Goal: Complete application form: Complete application form

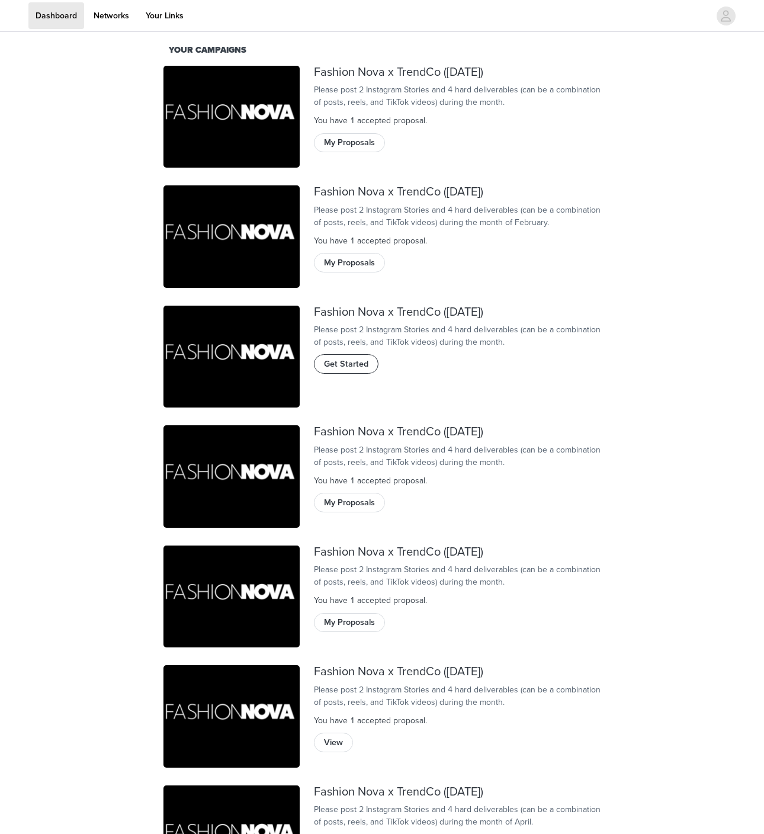
click at [347, 371] on span "Get Started" at bounding box center [346, 364] width 44 height 13
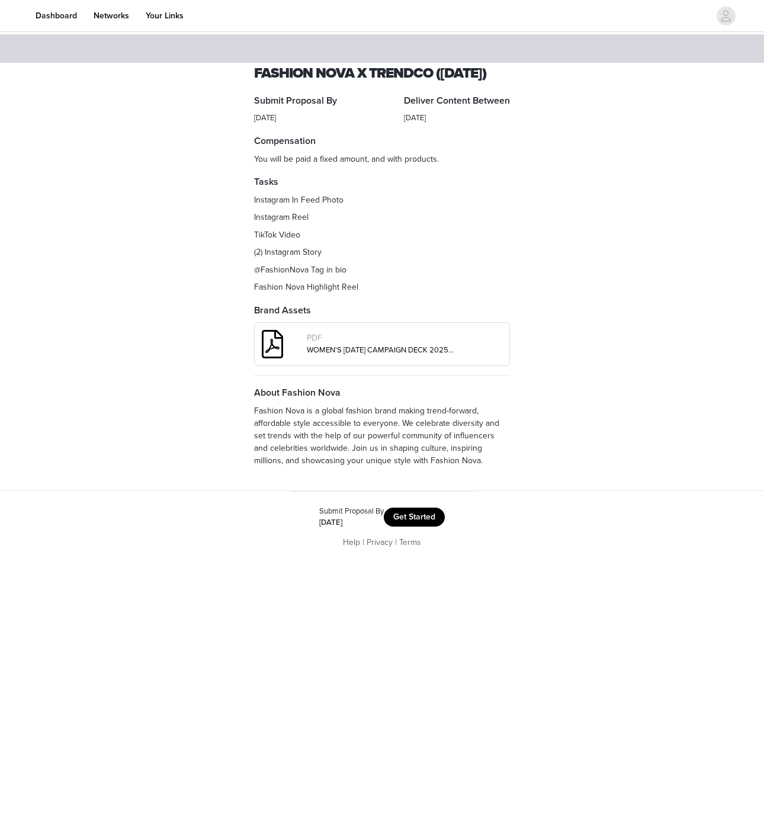
click at [430, 527] on button "Get Started" at bounding box center [414, 517] width 61 height 19
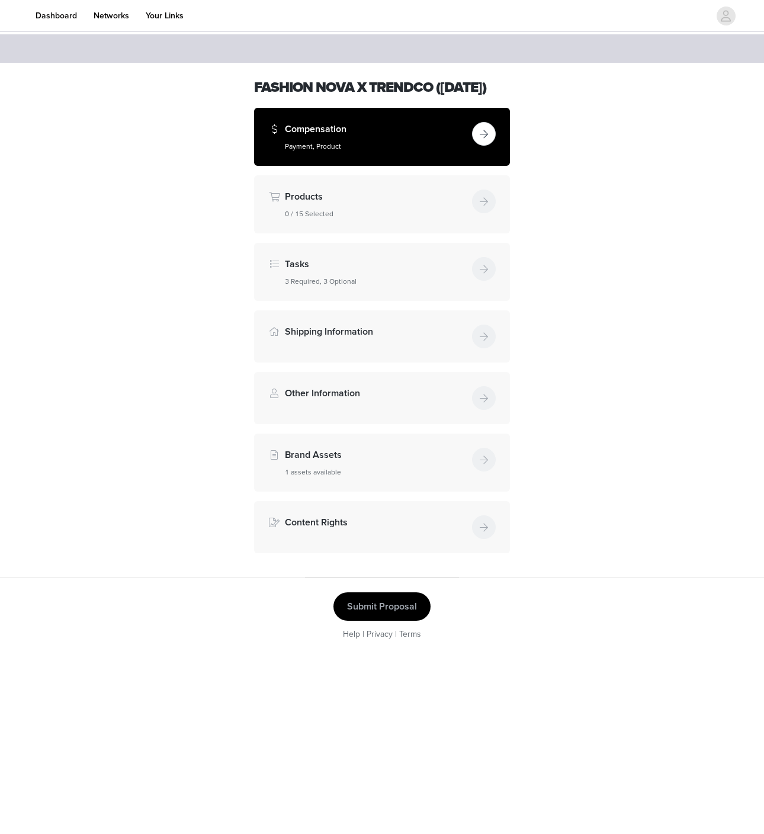
click at [482, 146] on button "button" at bounding box center [484, 134] width 24 height 24
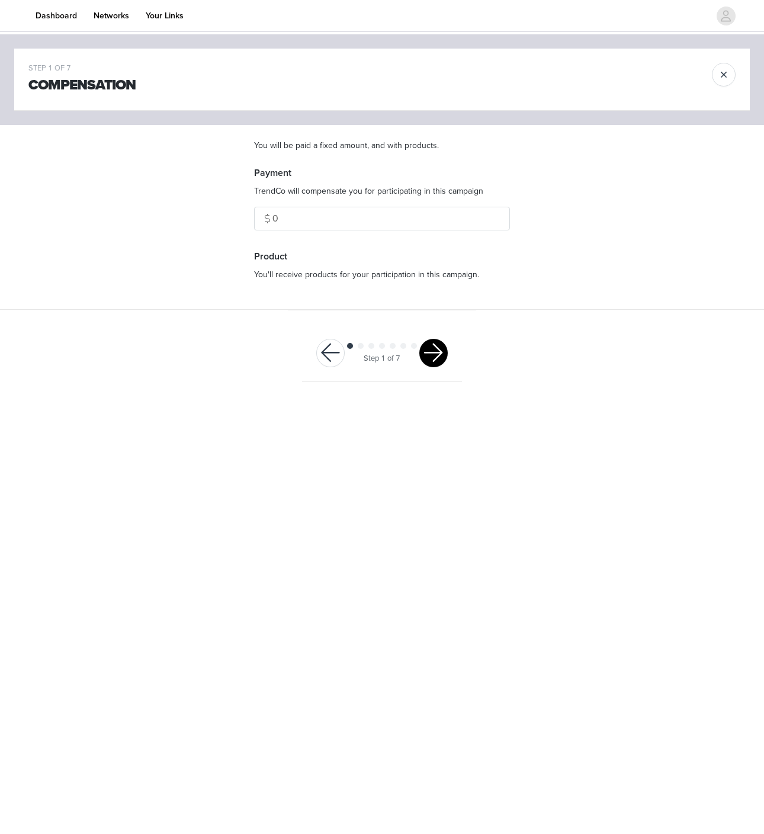
click at [435, 354] on button "button" at bounding box center [434, 353] width 28 height 28
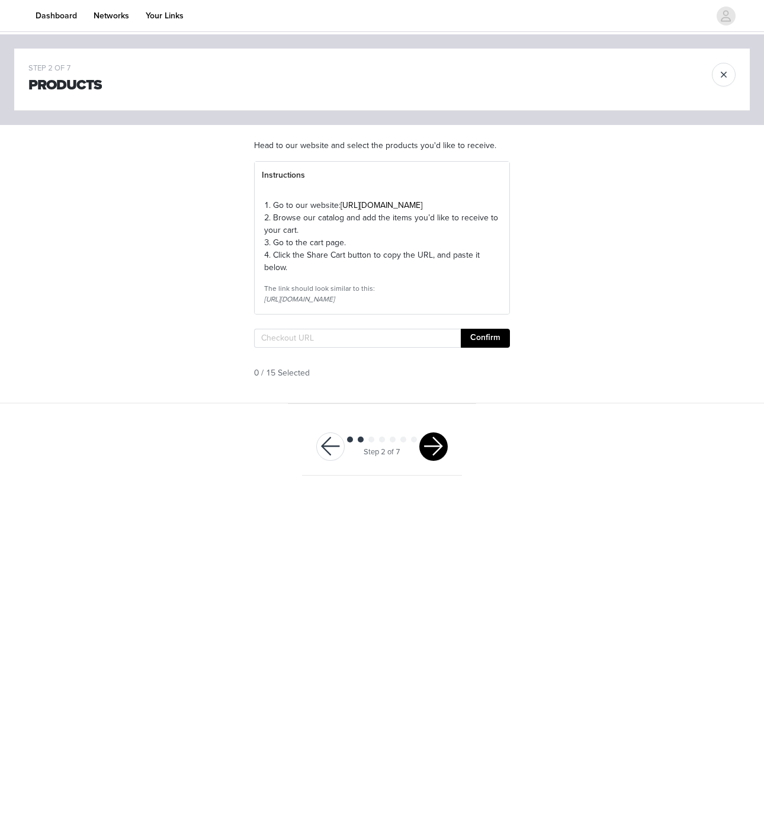
click at [389, 314] on div "1. Go to our website: [URL][DOMAIN_NAME] 2. Browse our catalog and add the item…" at bounding box center [382, 252] width 255 height 124
click at [388, 348] on input "text" at bounding box center [357, 338] width 207 height 19
paste input "[URL][DOMAIN_NAME]"
type input "[URL][DOMAIN_NAME]"
click at [487, 348] on button "Confirm" at bounding box center [485, 338] width 49 height 19
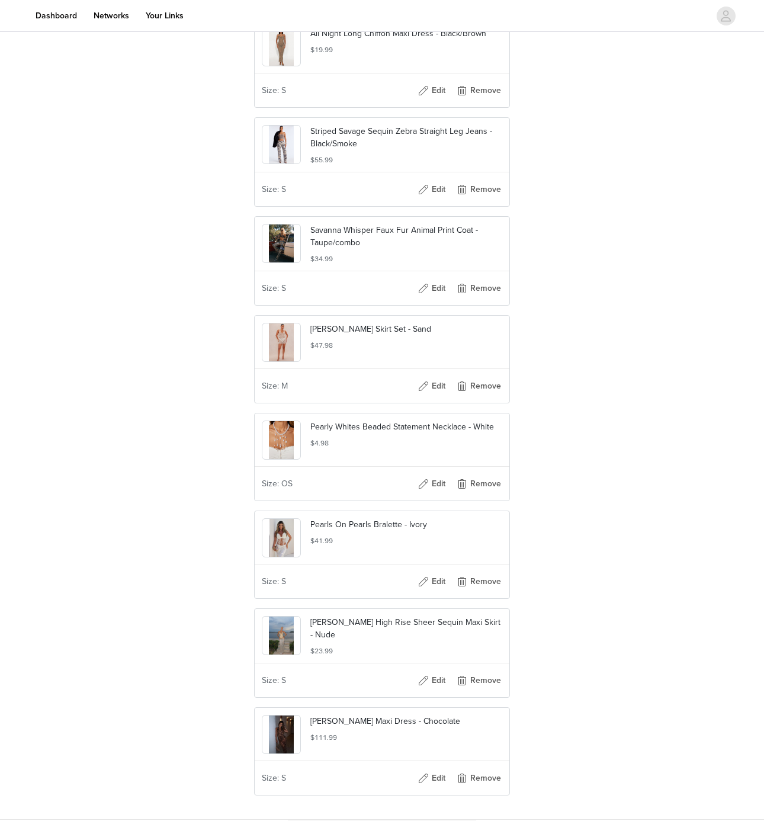
scroll to position [1150, 0]
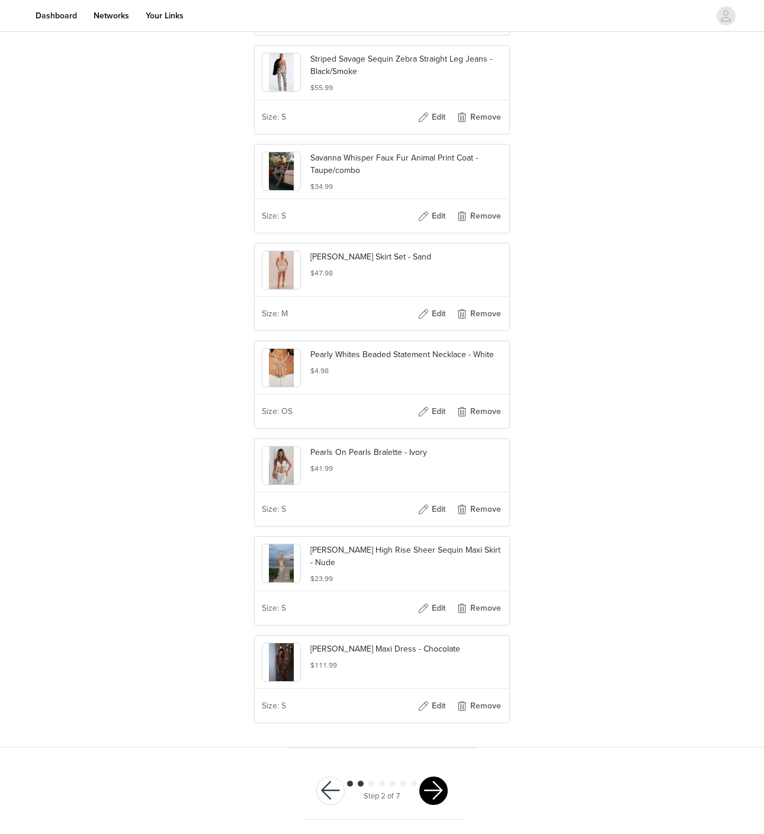
click at [434, 784] on button "button" at bounding box center [434, 791] width 28 height 28
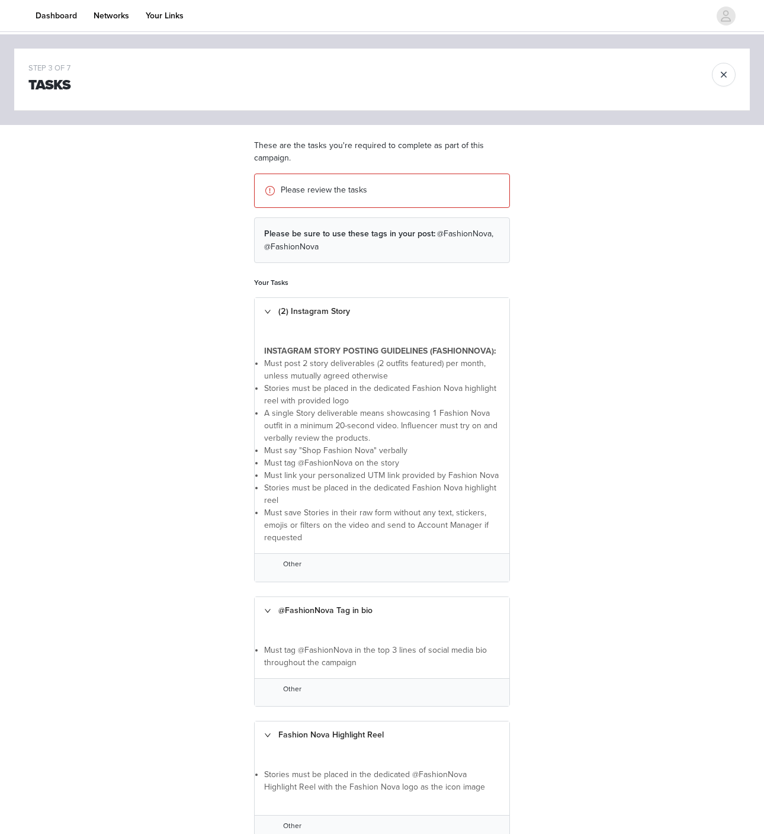
scroll to position [338, 0]
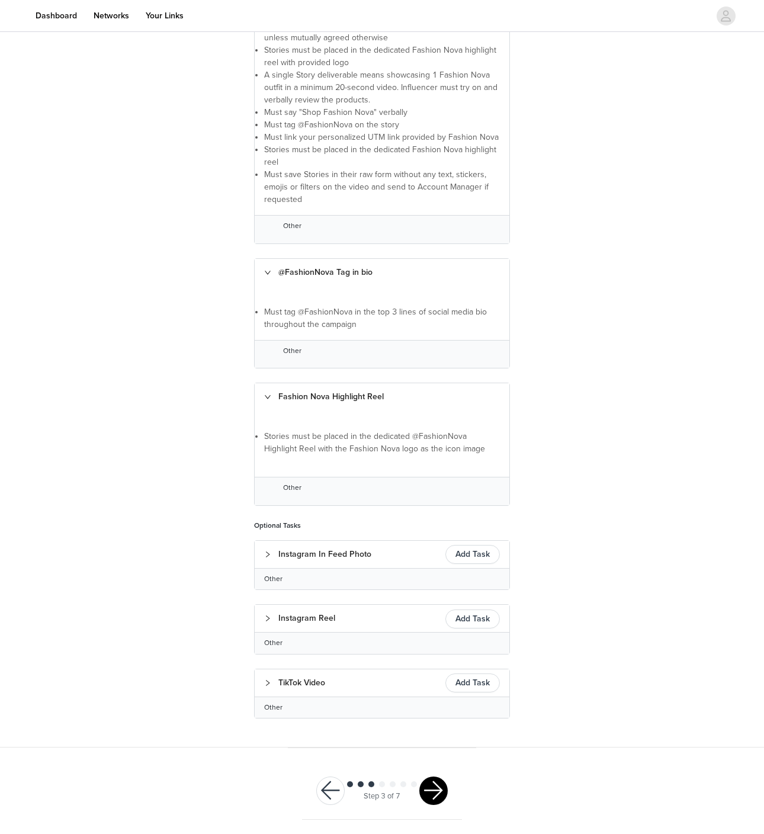
click at [426, 786] on button "button" at bounding box center [434, 791] width 28 height 28
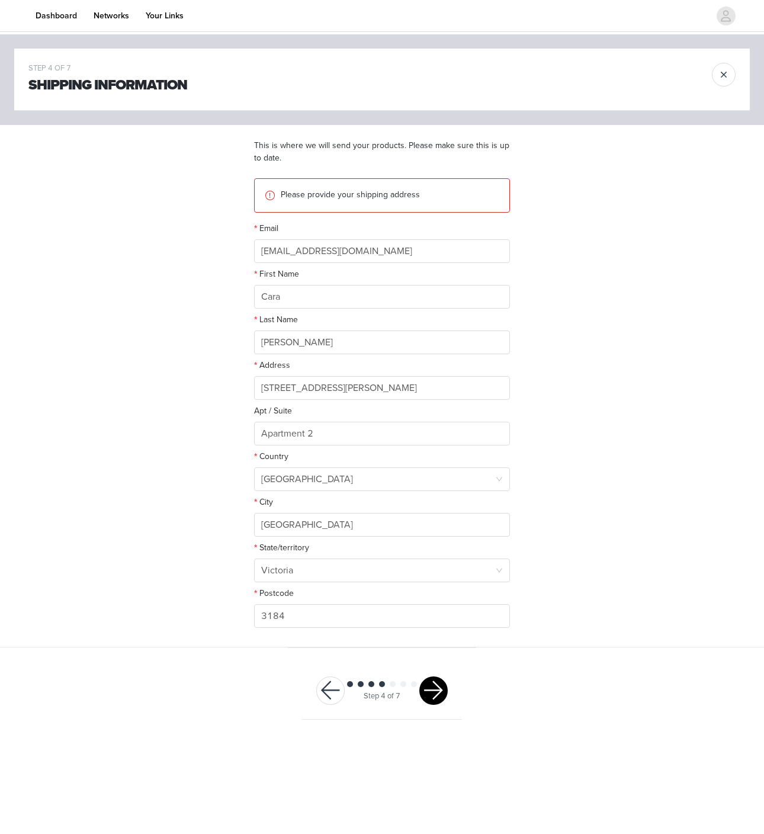
click at [434, 693] on button "button" at bounding box center [434, 691] width 28 height 28
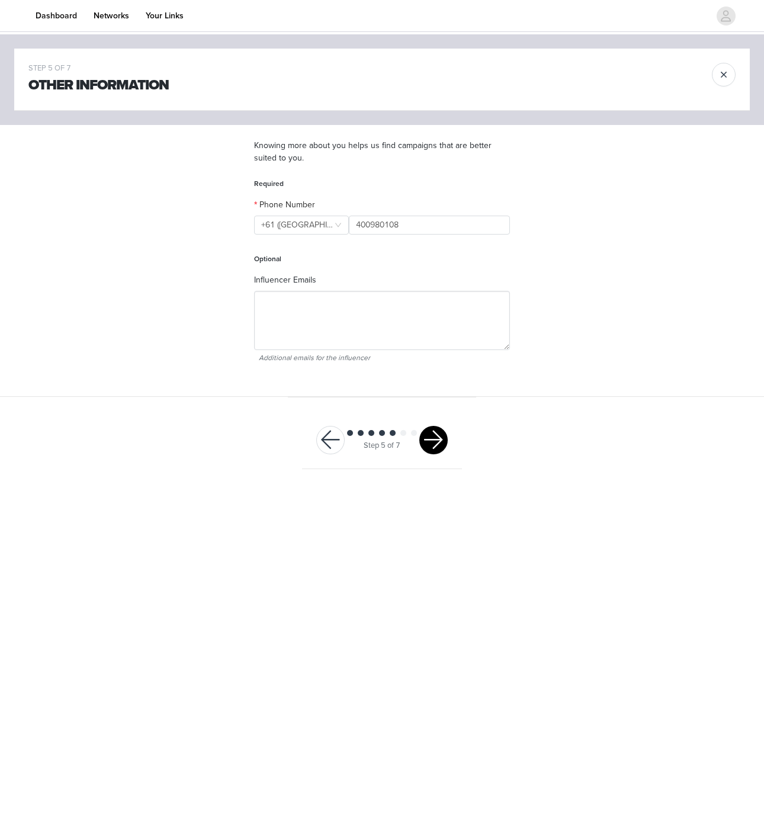
click at [434, 438] on button "button" at bounding box center [434, 440] width 28 height 28
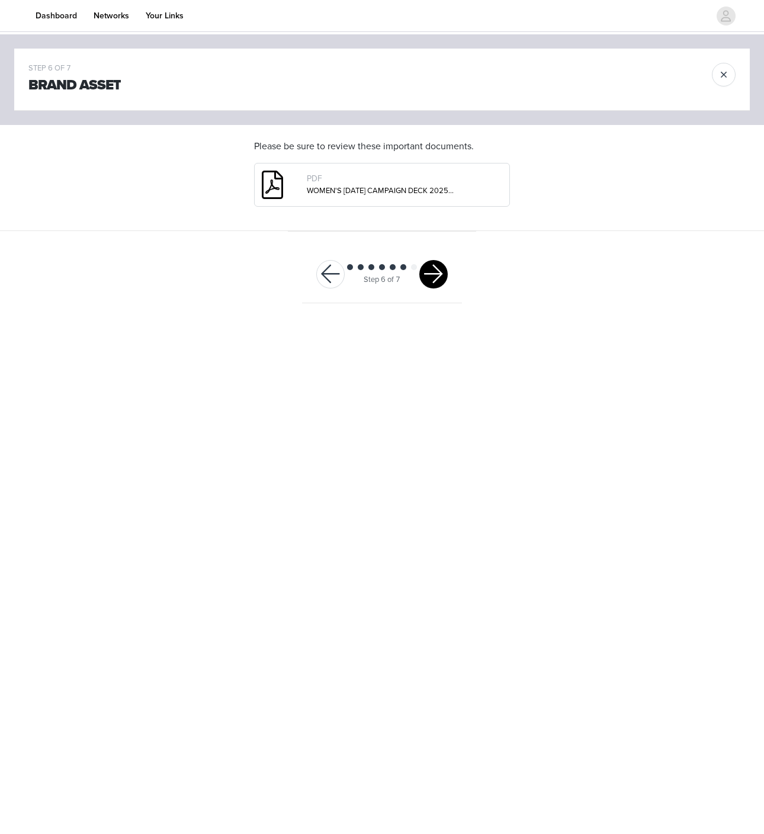
click at [430, 284] on button "button" at bounding box center [434, 274] width 28 height 28
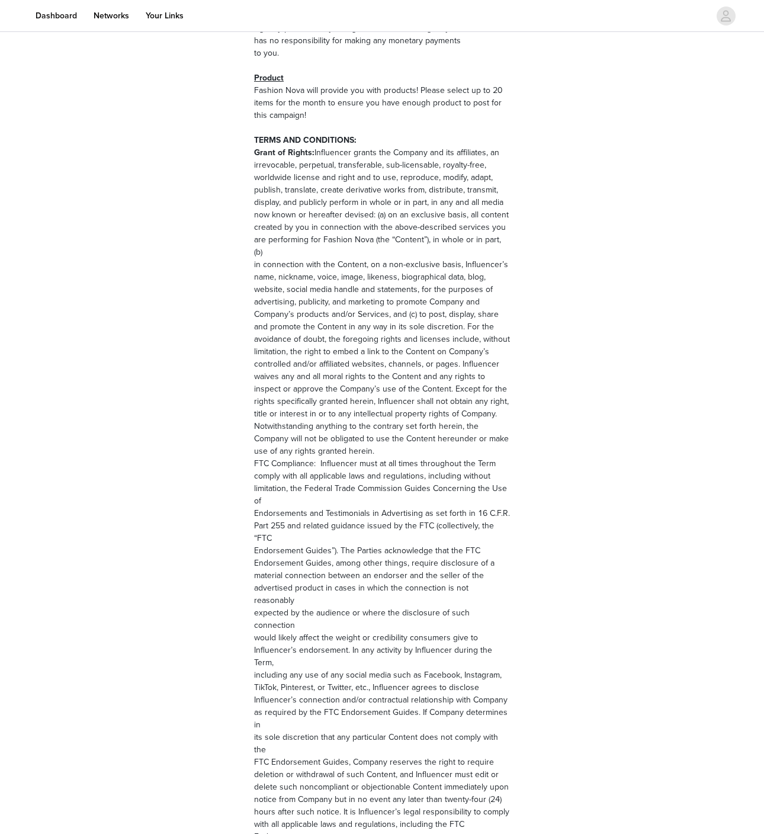
scroll to position [1264, 0]
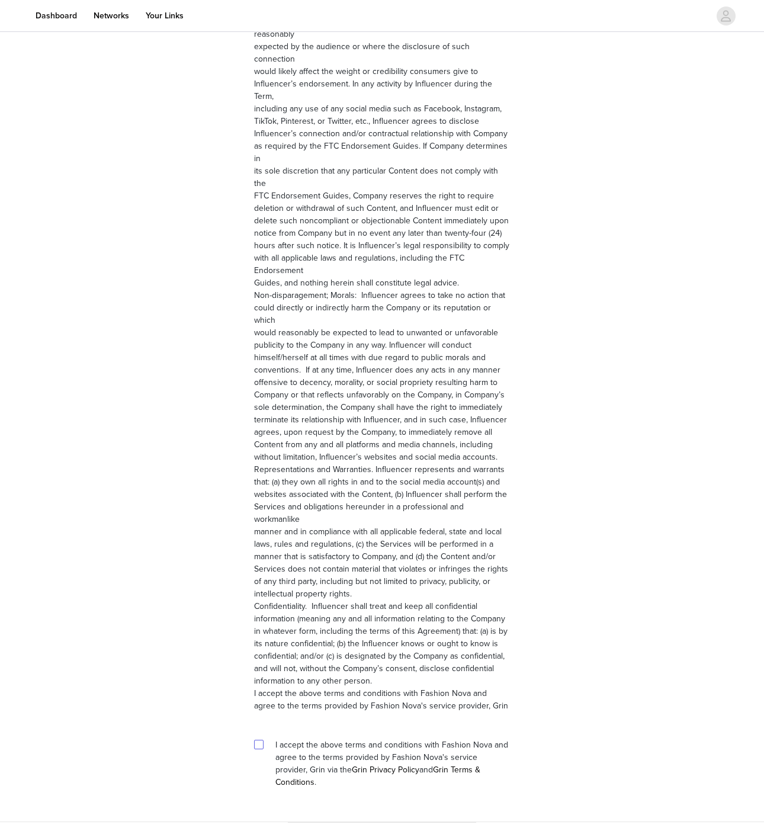
click at [259, 740] on input "checkbox" at bounding box center [258, 744] width 8 height 8
checkbox input "true"
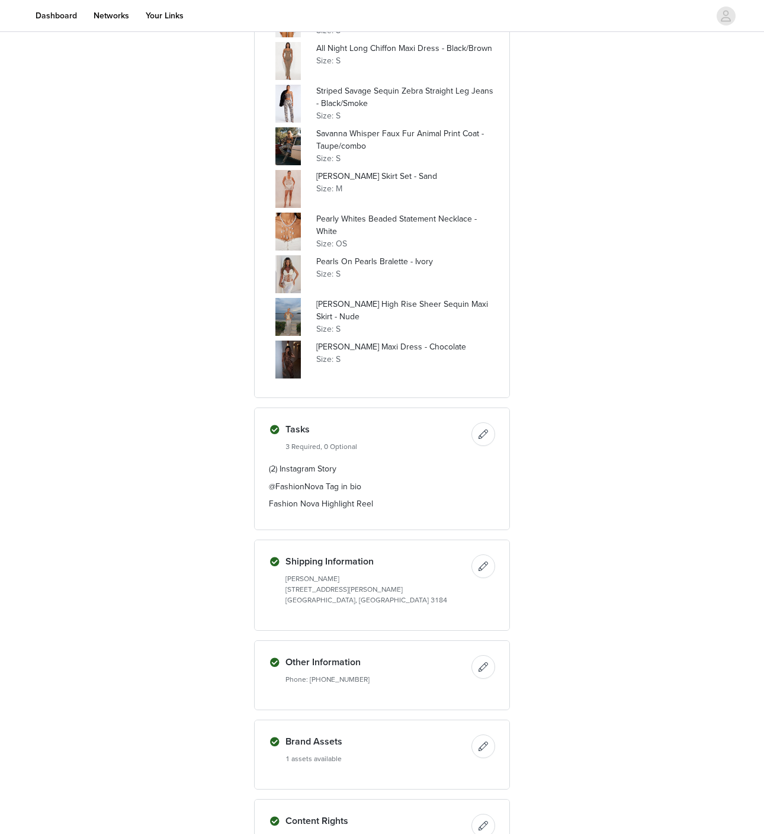
scroll to position [649, 0]
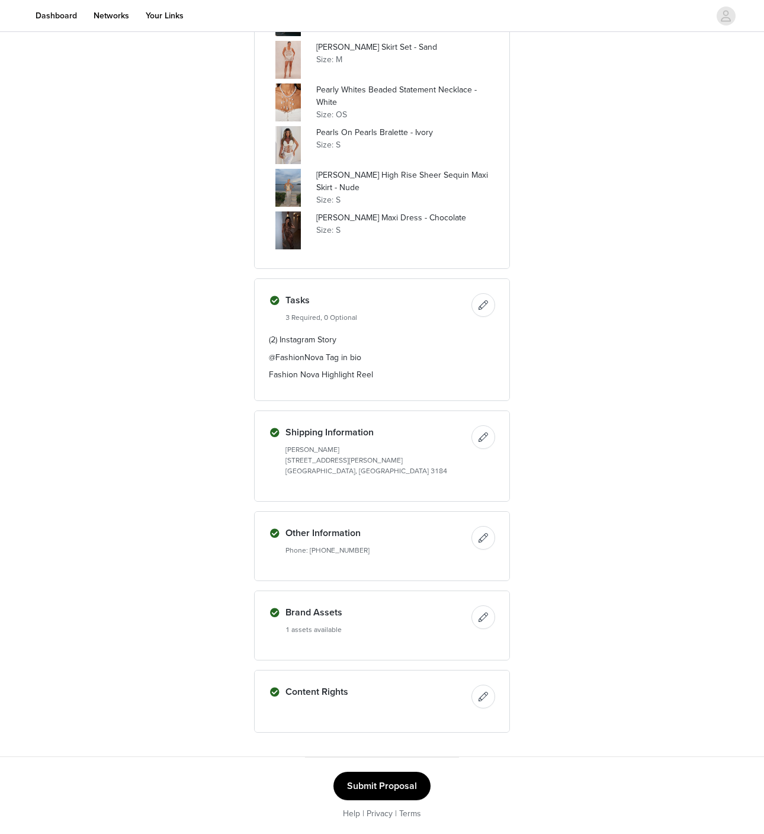
click at [395, 780] on button "Submit Proposal" at bounding box center [382, 786] width 97 height 28
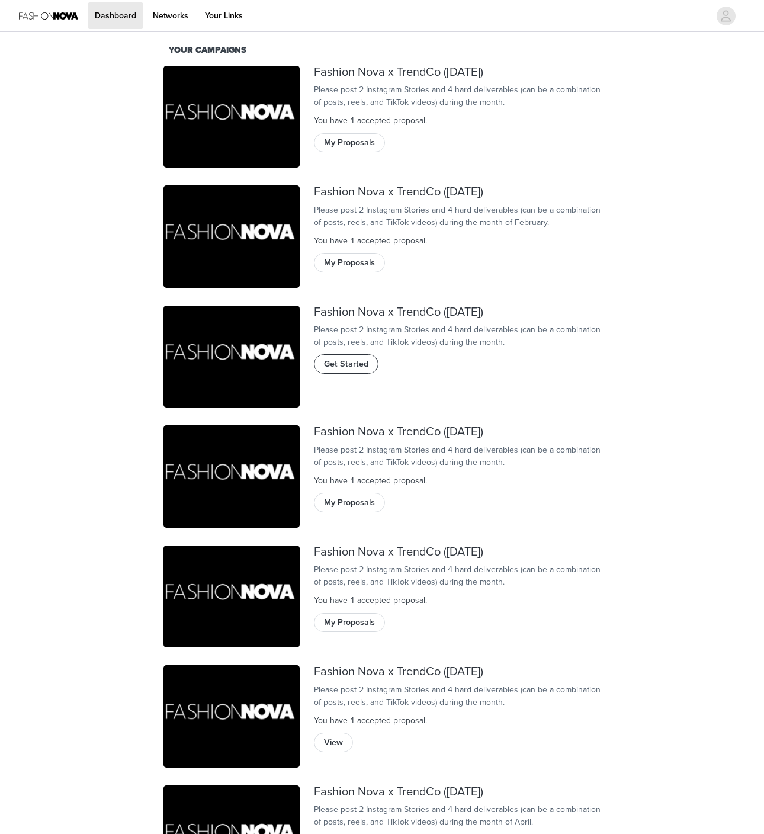
click at [361, 370] on span "Get Started" at bounding box center [346, 364] width 44 height 13
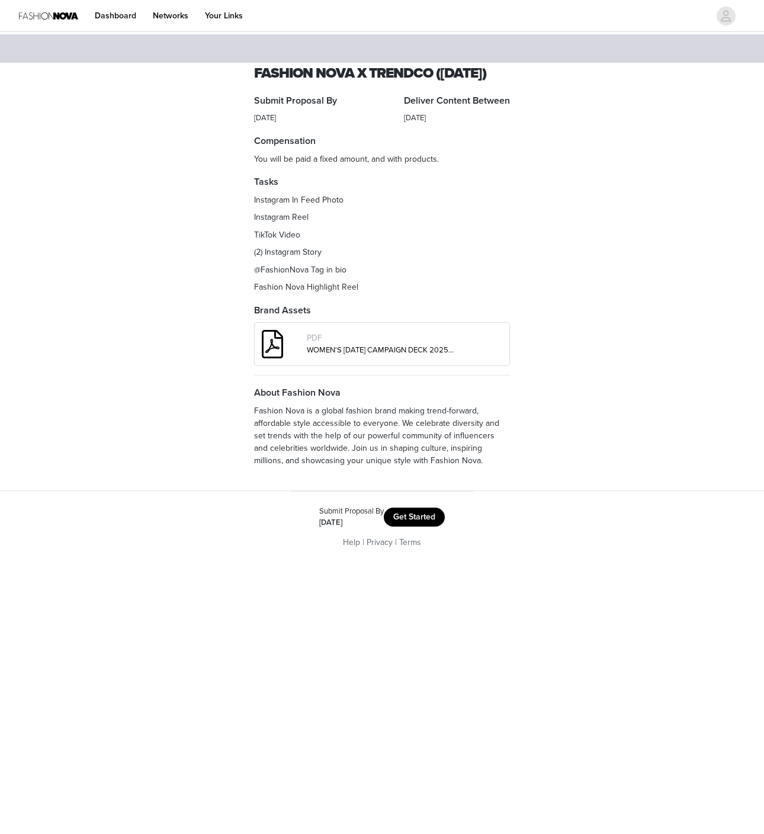
click at [431, 527] on button "Get Started" at bounding box center [414, 517] width 61 height 19
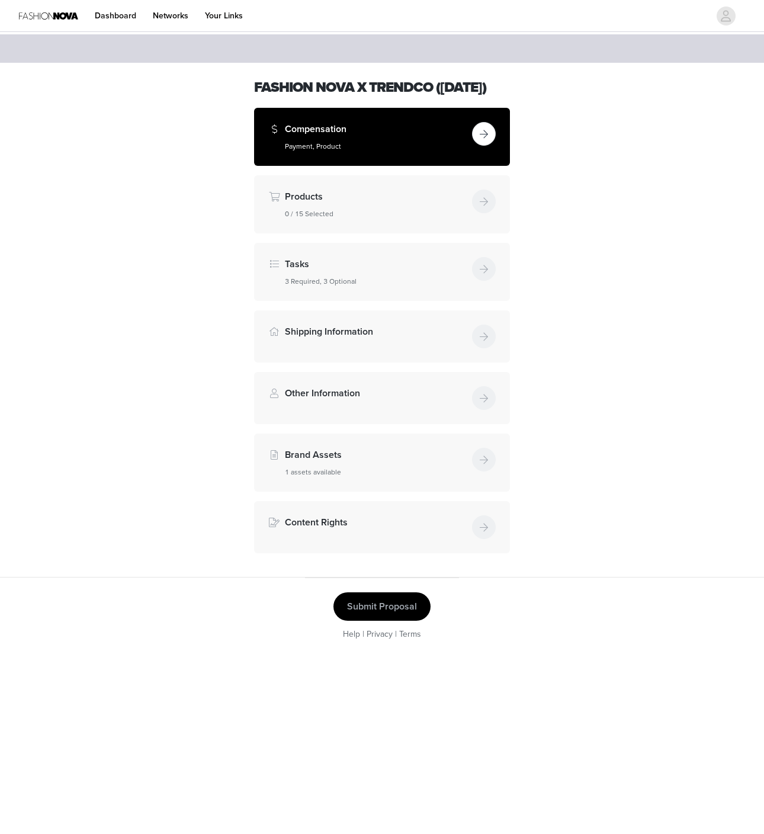
click at [487, 146] on button "button" at bounding box center [484, 134] width 24 height 24
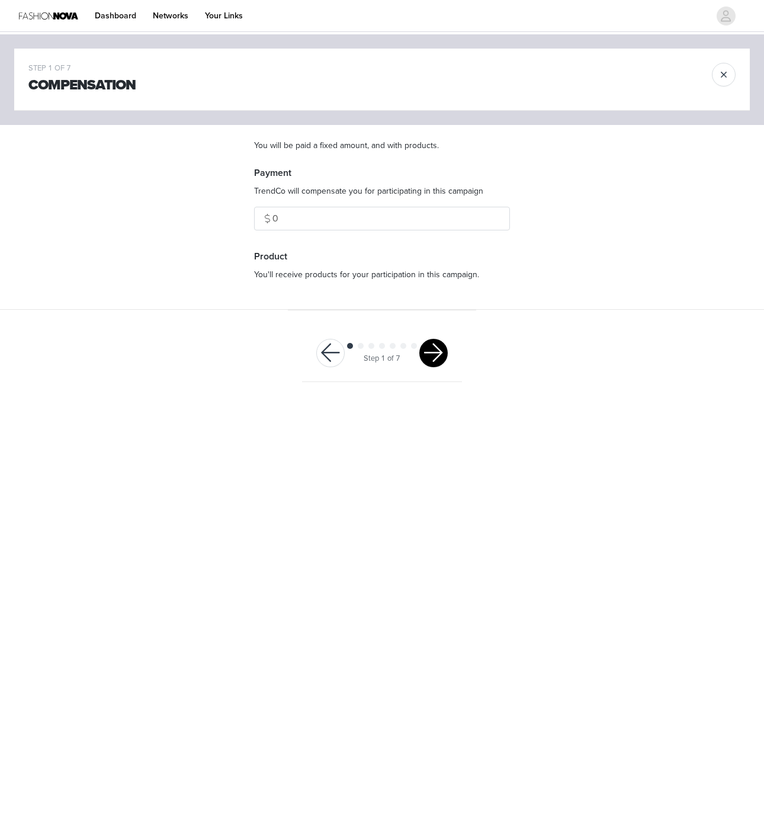
click at [433, 357] on button "button" at bounding box center [434, 353] width 28 height 28
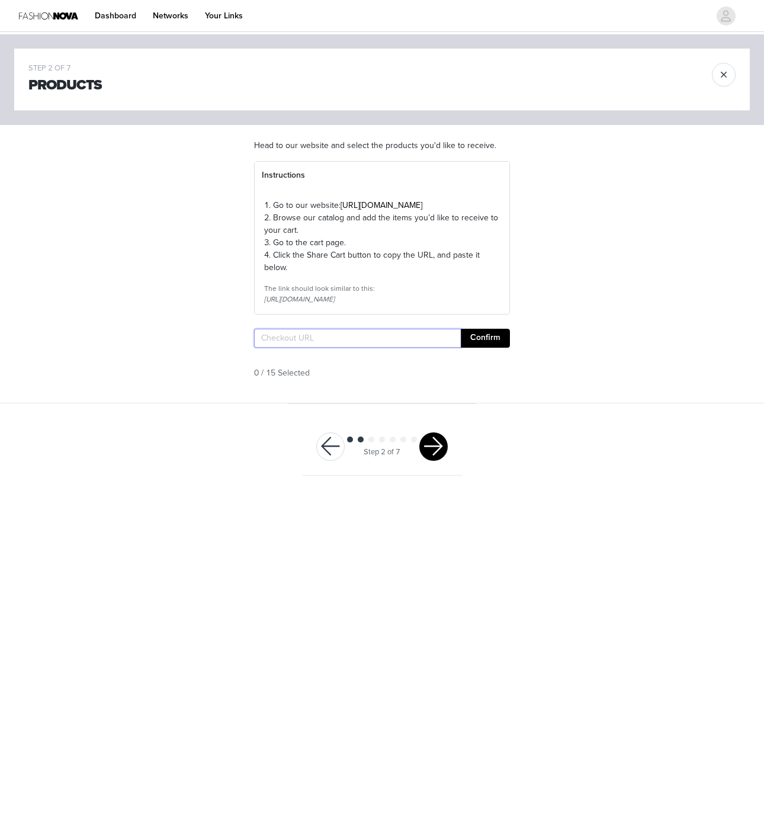
click at [432, 348] on input "text" at bounding box center [357, 338] width 207 height 19
paste input "https://www.fashionnova.com/pages/shared-cart/39297379008636:1,39286520676476:1…"
type input "https://www.fashionnova.com/pages/shared-cart/39297379008636:1,39286520676476:1…"
click at [492, 348] on button "Confirm" at bounding box center [485, 338] width 49 height 19
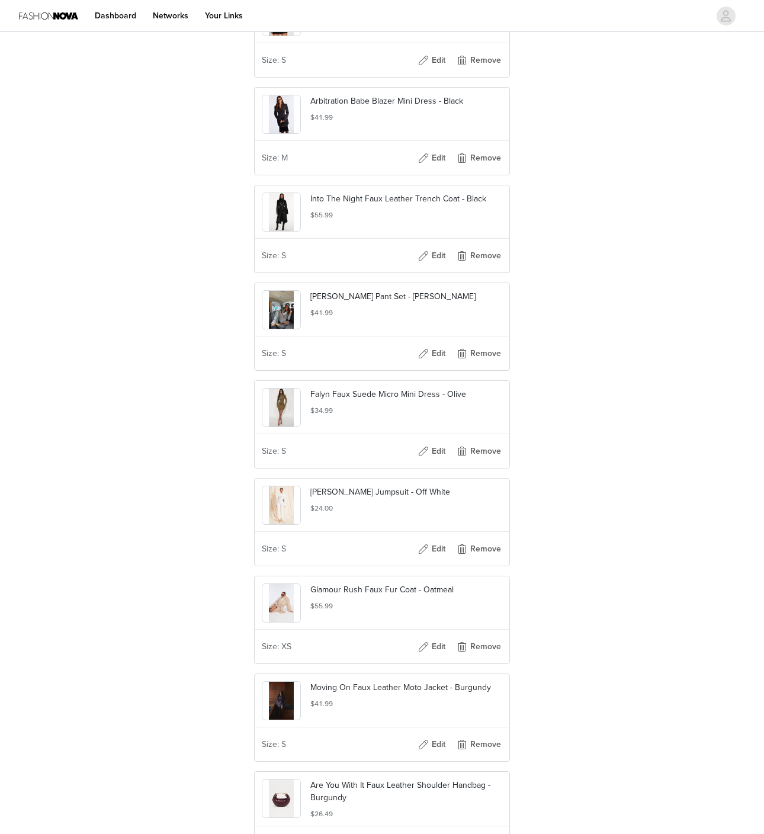
scroll to position [1147, 0]
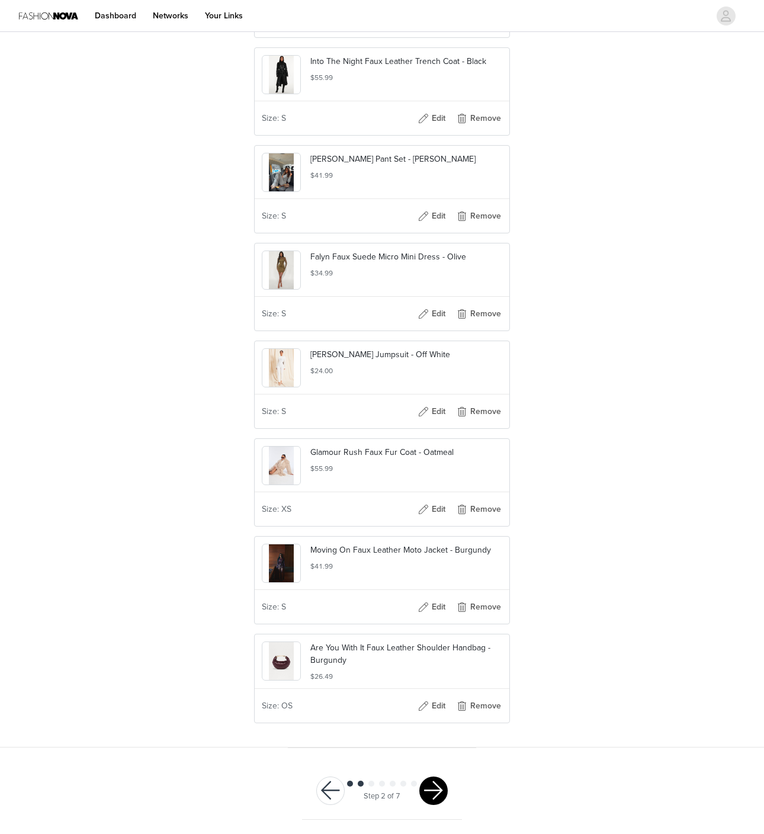
click at [429, 786] on button "button" at bounding box center [434, 791] width 28 height 28
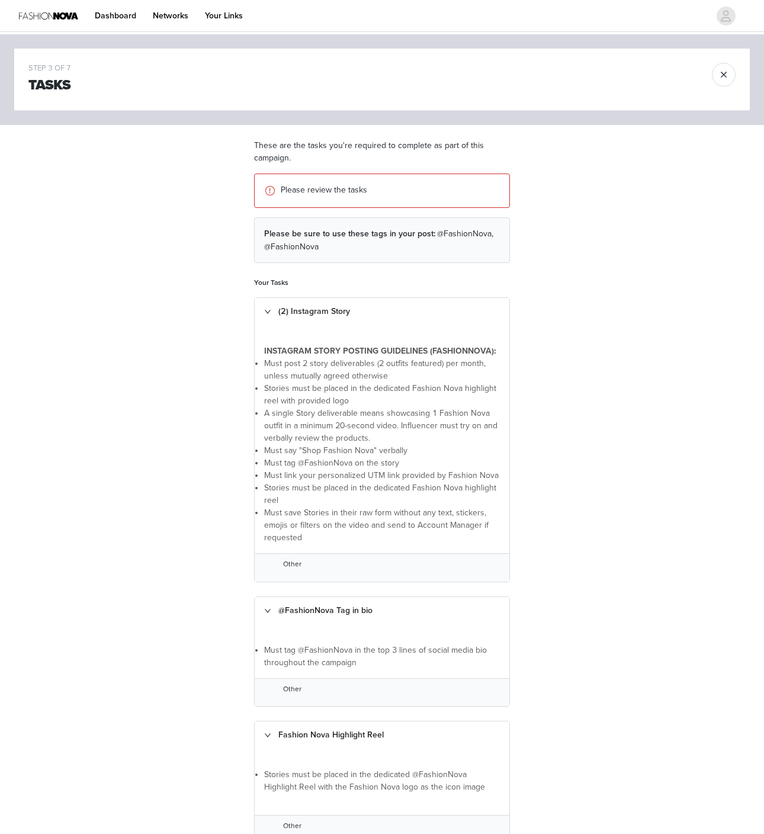
scroll to position [338, 0]
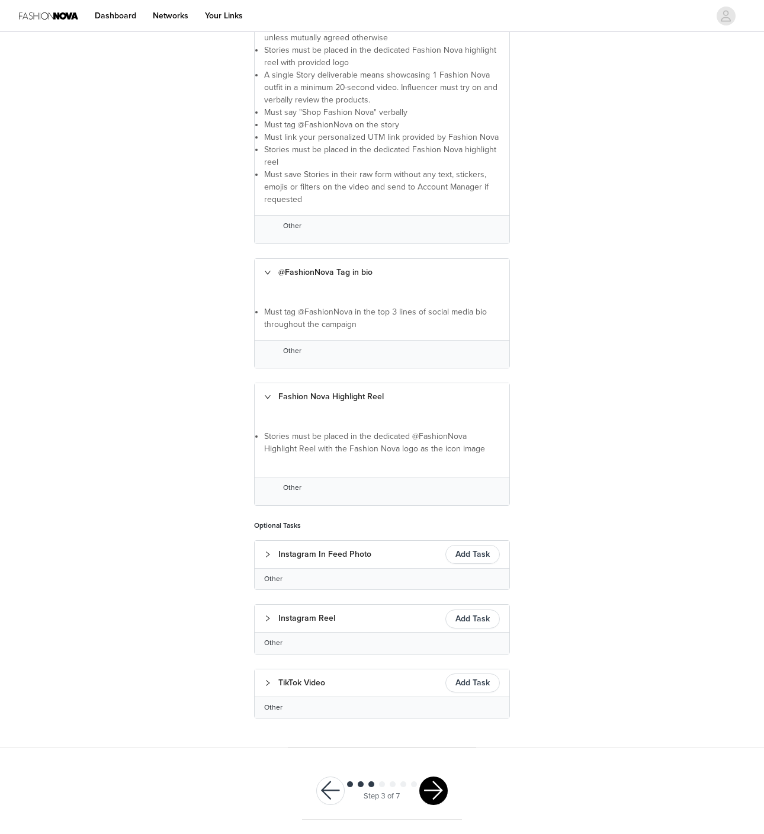
click at [446, 799] on div at bounding box center [434, 791] width 28 height 28
click at [426, 787] on button "button" at bounding box center [434, 791] width 28 height 28
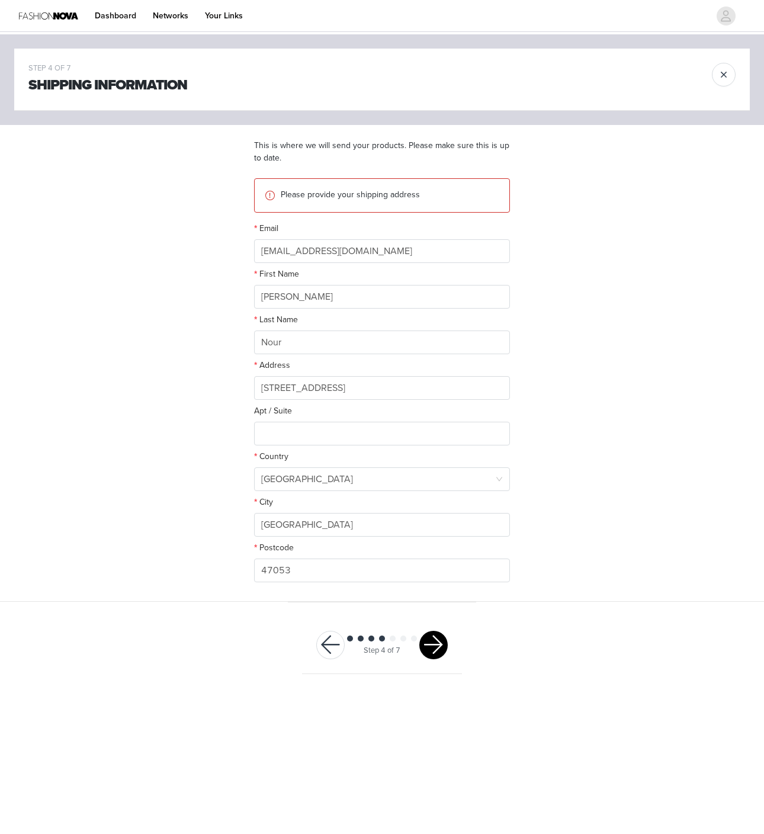
click at [432, 639] on button "button" at bounding box center [434, 645] width 28 height 28
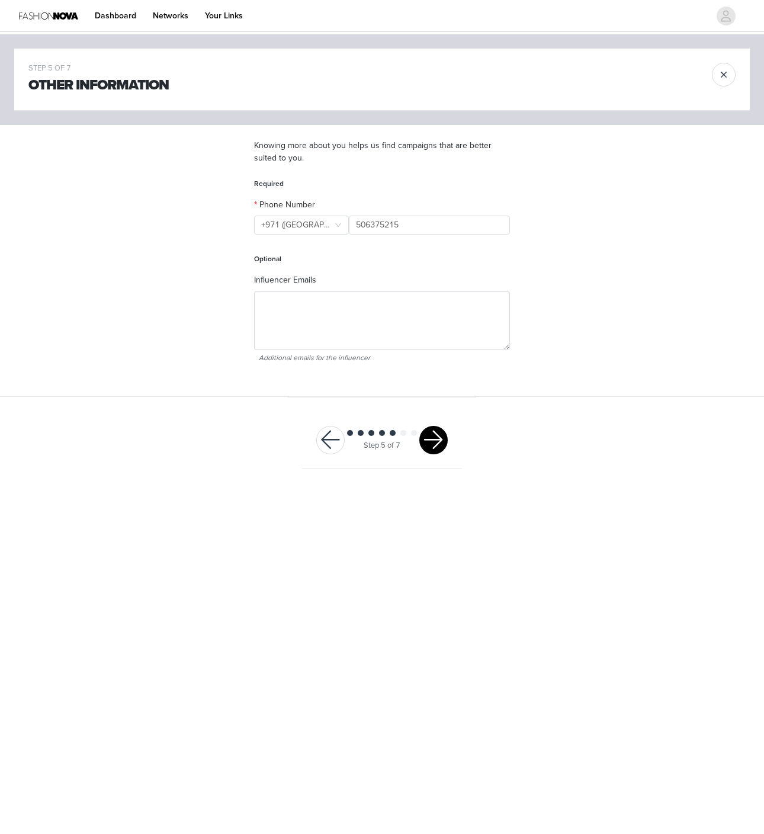
click at [431, 439] on button "button" at bounding box center [434, 440] width 28 height 28
click at [431, 439] on div at bounding box center [434, 440] width 28 height 28
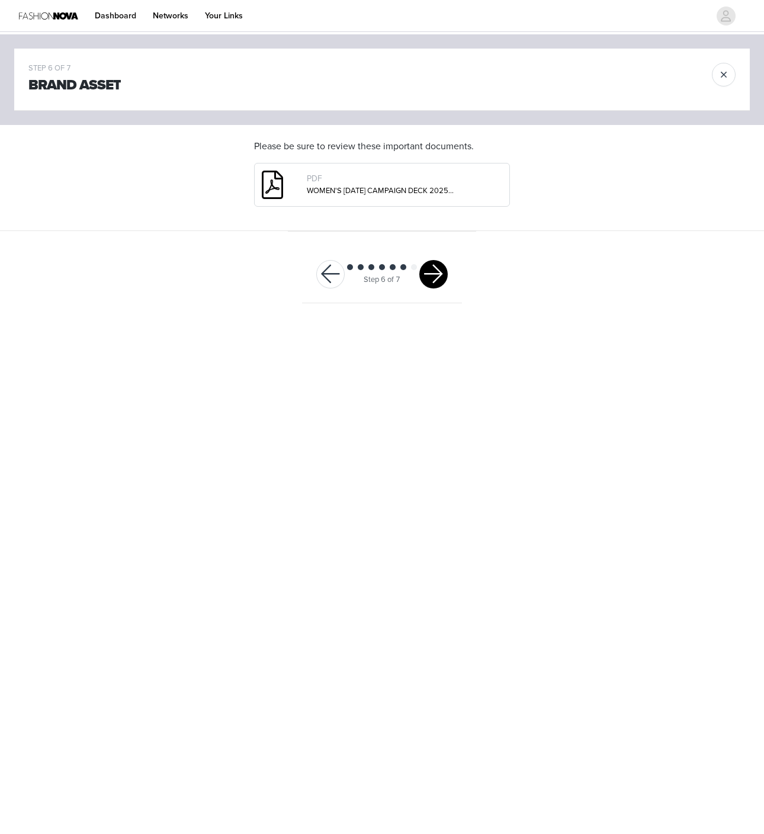
click at [430, 271] on button "button" at bounding box center [434, 274] width 28 height 28
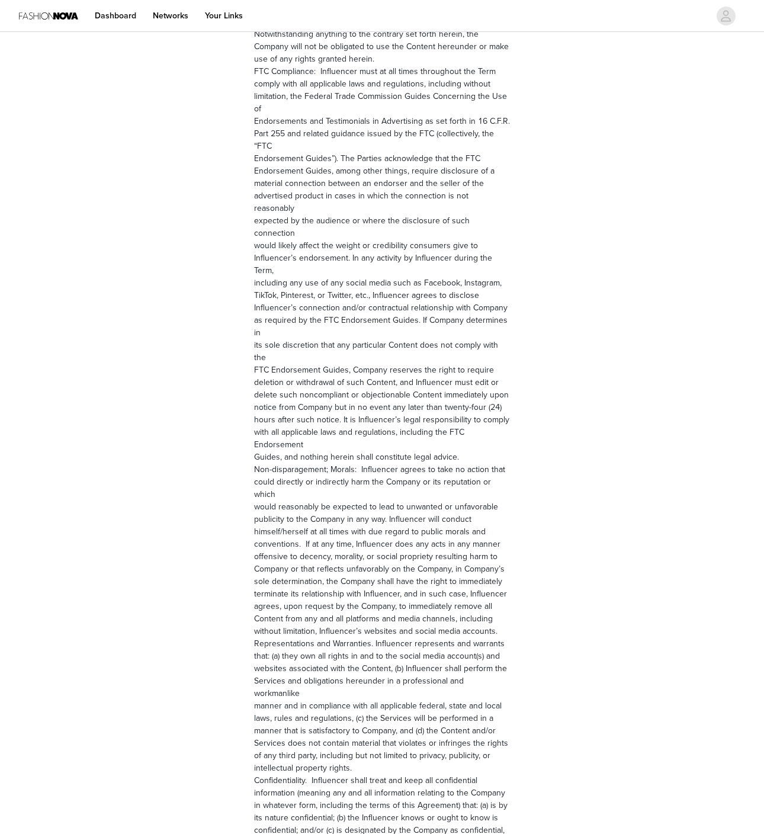
scroll to position [1264, 0]
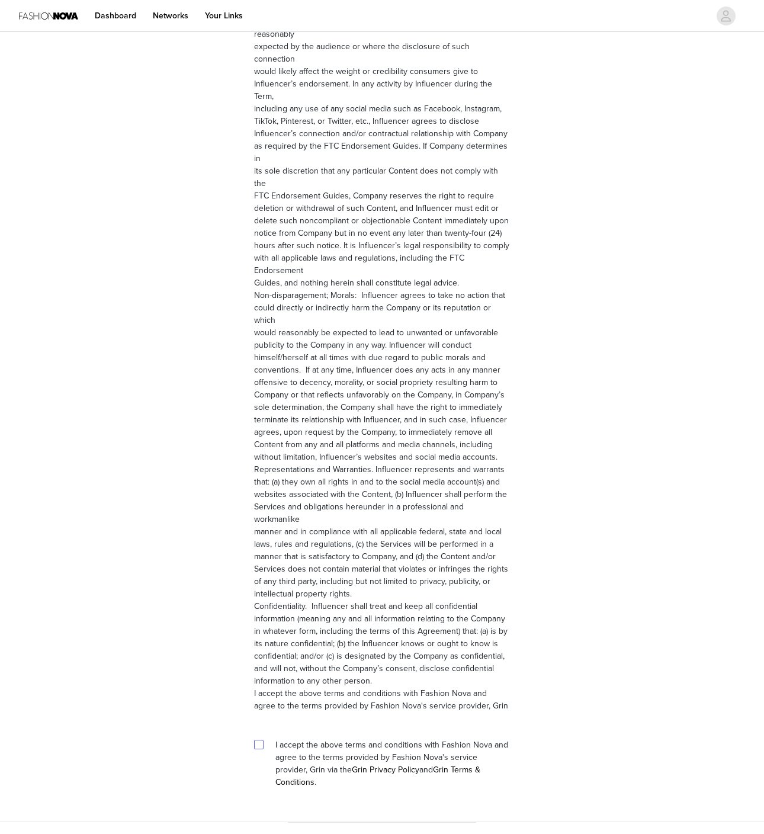
click at [260, 740] on input "checkbox" at bounding box center [258, 744] width 8 height 8
checkbox input "true"
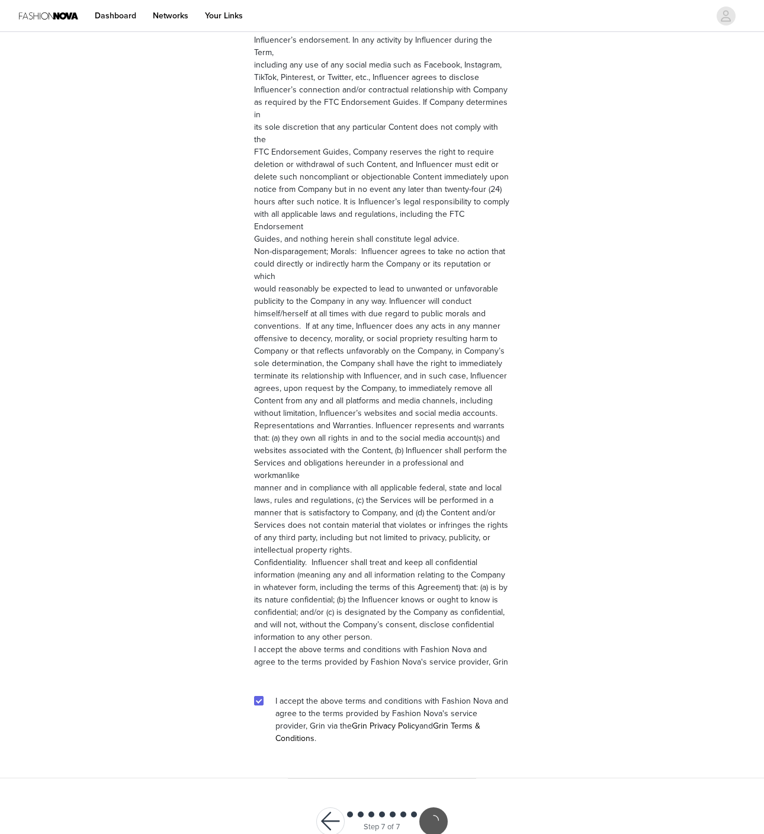
scroll to position [1221, 0]
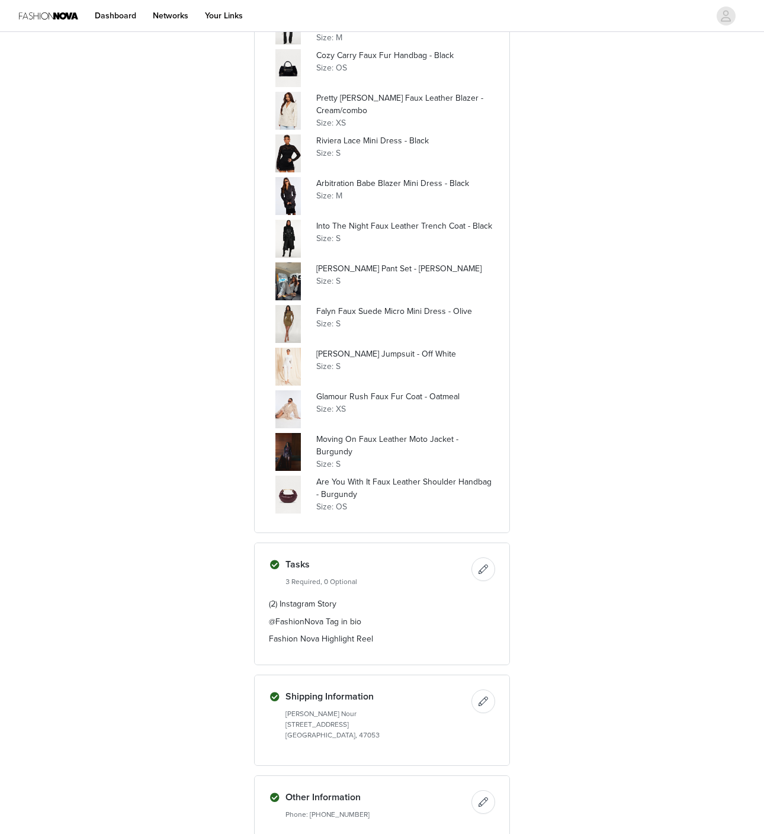
scroll to position [649, 0]
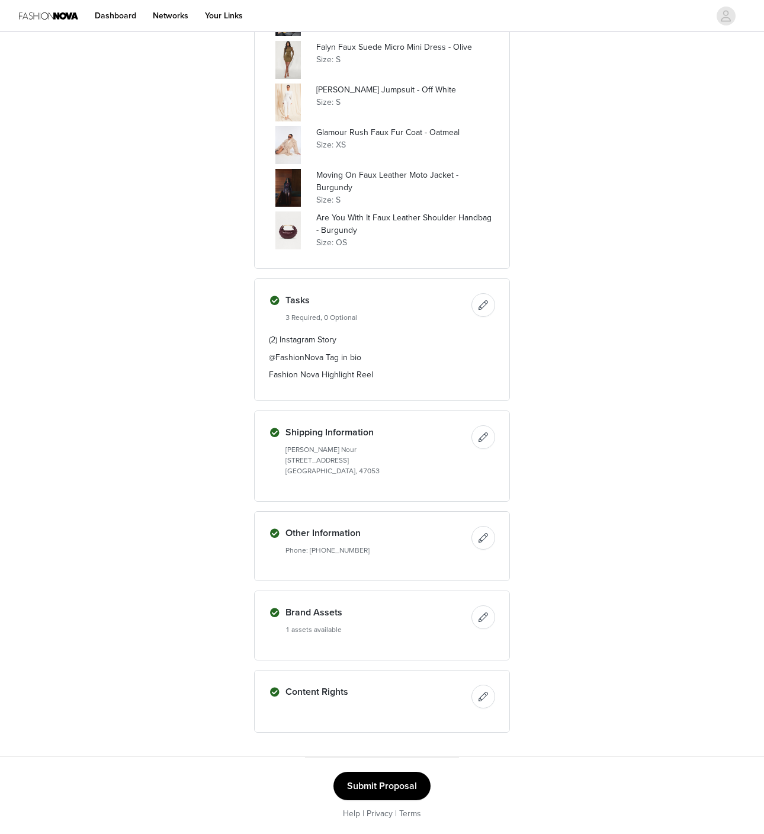
click at [384, 789] on button "Submit Proposal" at bounding box center [382, 786] width 97 height 28
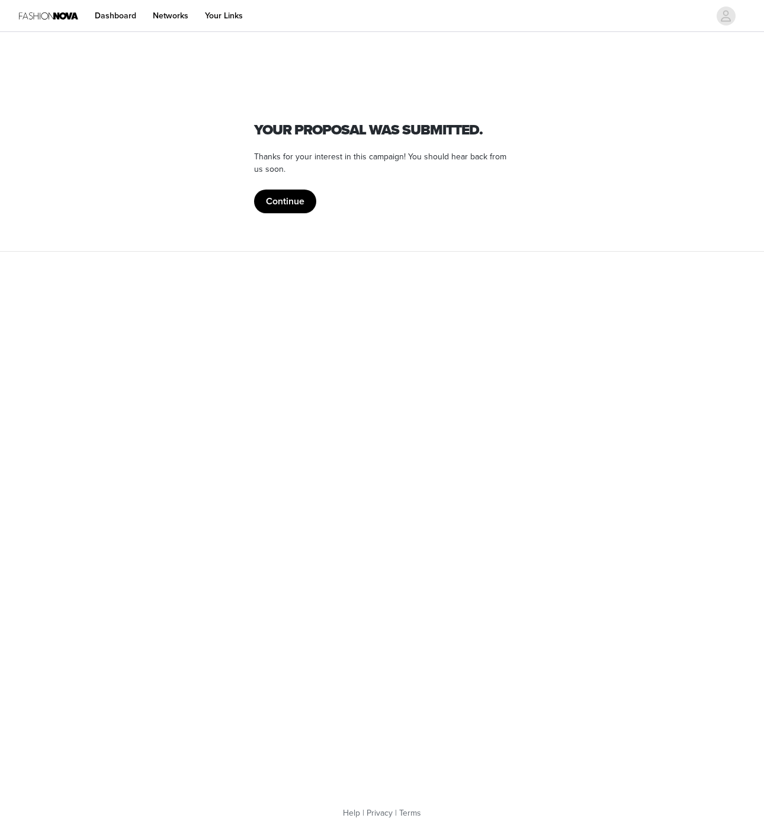
scroll to position [0, 0]
